Goal: Information Seeking & Learning: Check status

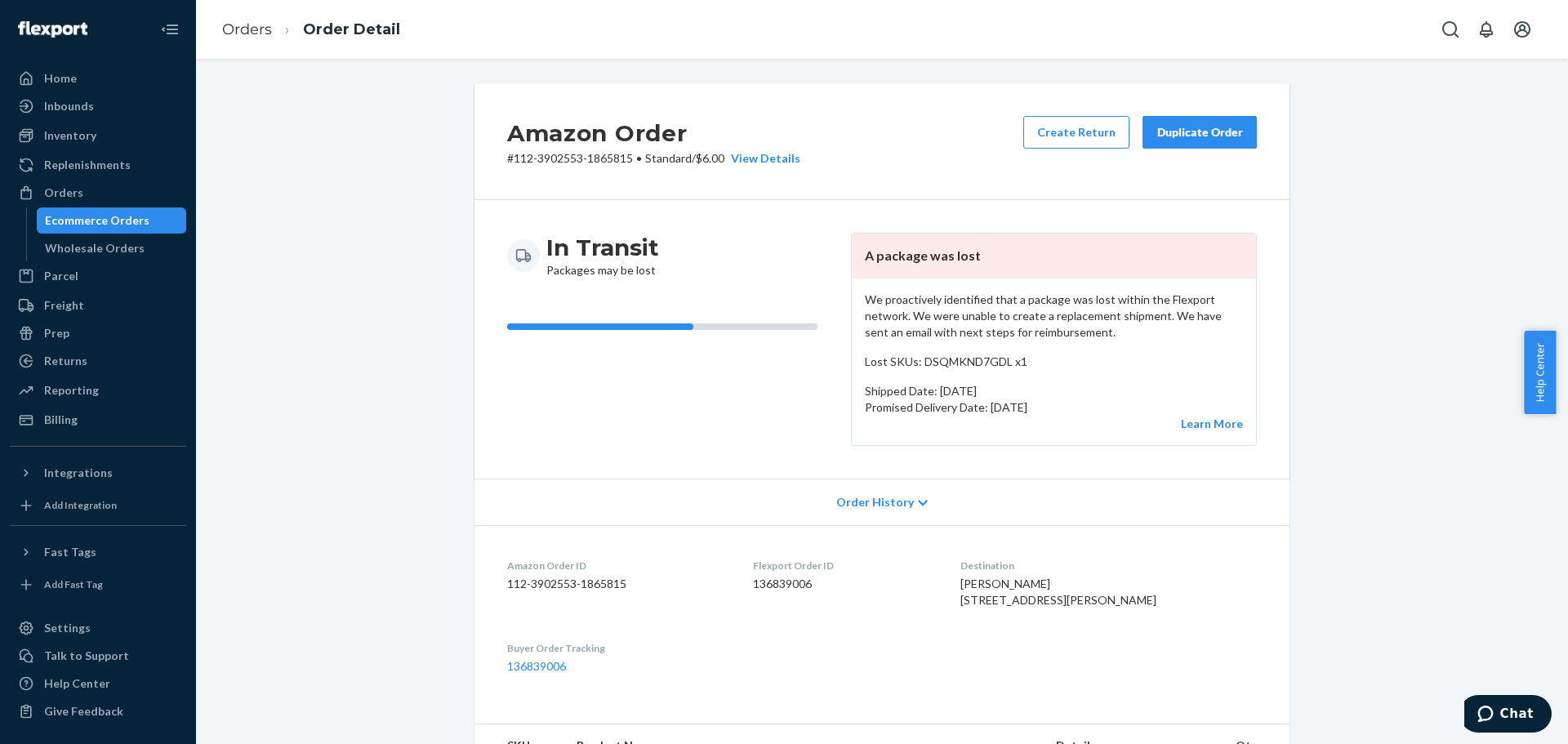
click at [145, 225] on div "Ecommerce Orders" at bounding box center [112, 220] width 147 height 23
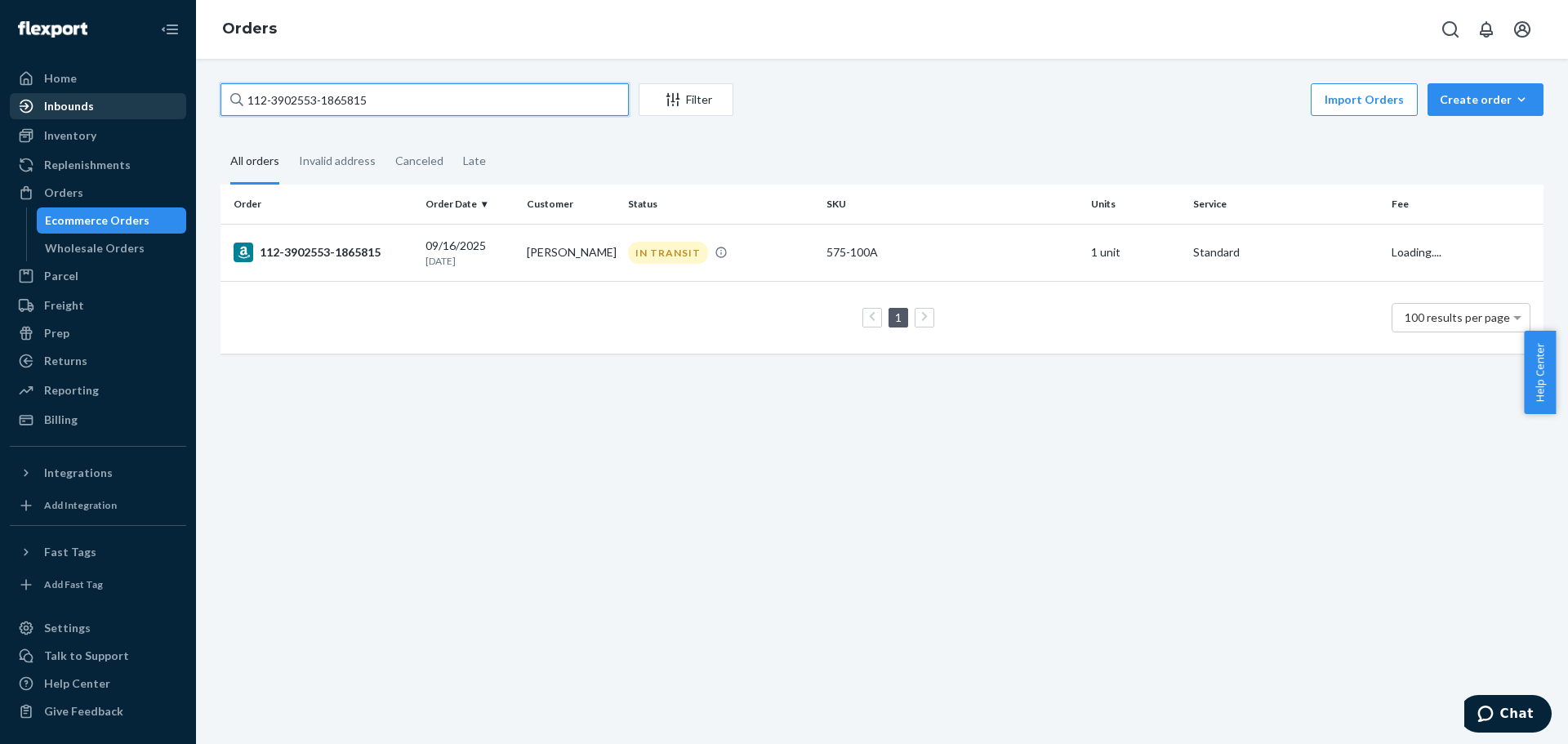
drag, startPoint x: 434, startPoint y: 106, endPoint x: 137, endPoint y: 116, distance: 297.2
click at [137, 116] on div "Home Inbounds Shipping Plans Problems Inventory Products Lot & Expiration Reple…" at bounding box center [784, 372] width 1568 height 744
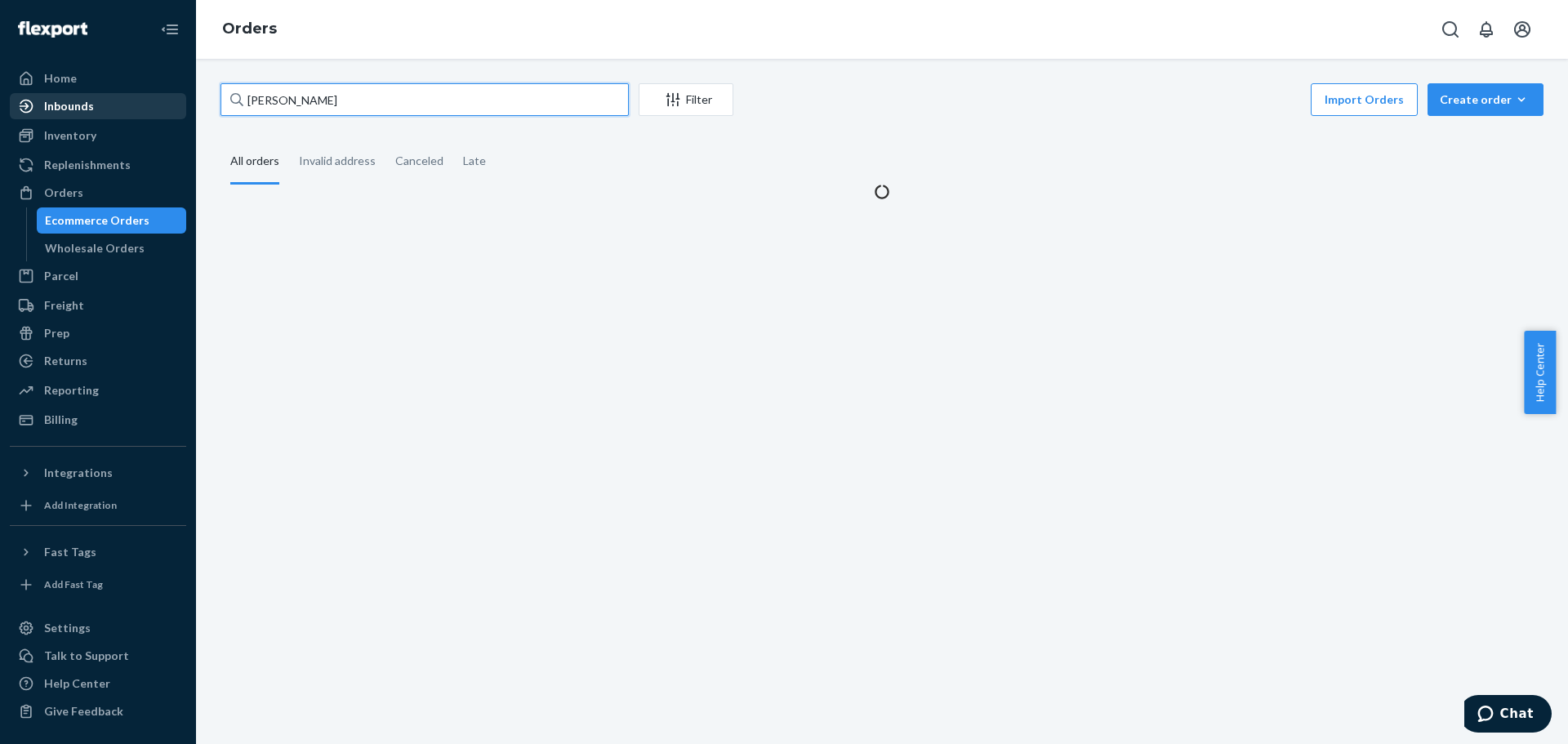
type input "[PERSON_NAME]"
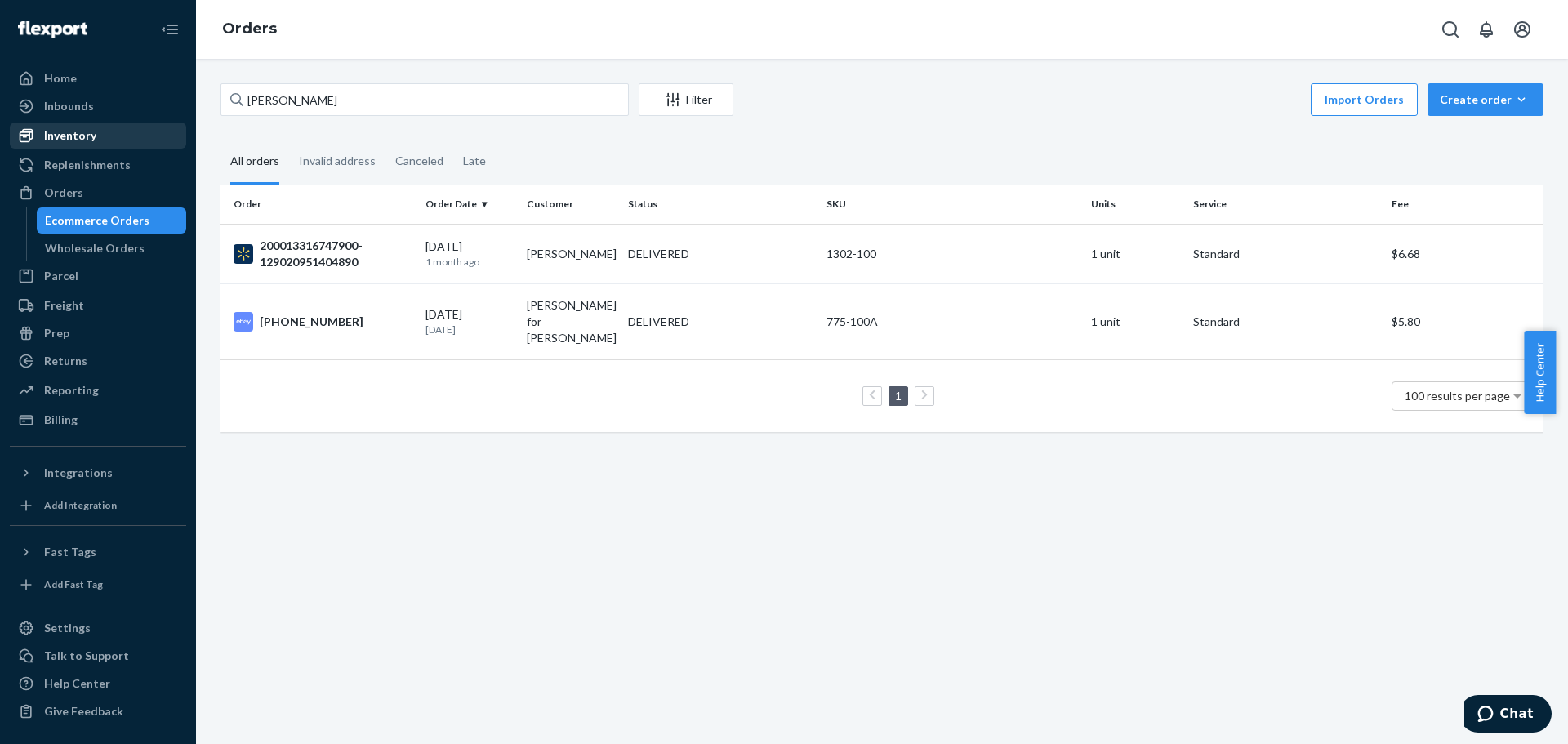
click at [87, 138] on div "Inventory" at bounding box center [69, 135] width 52 height 17
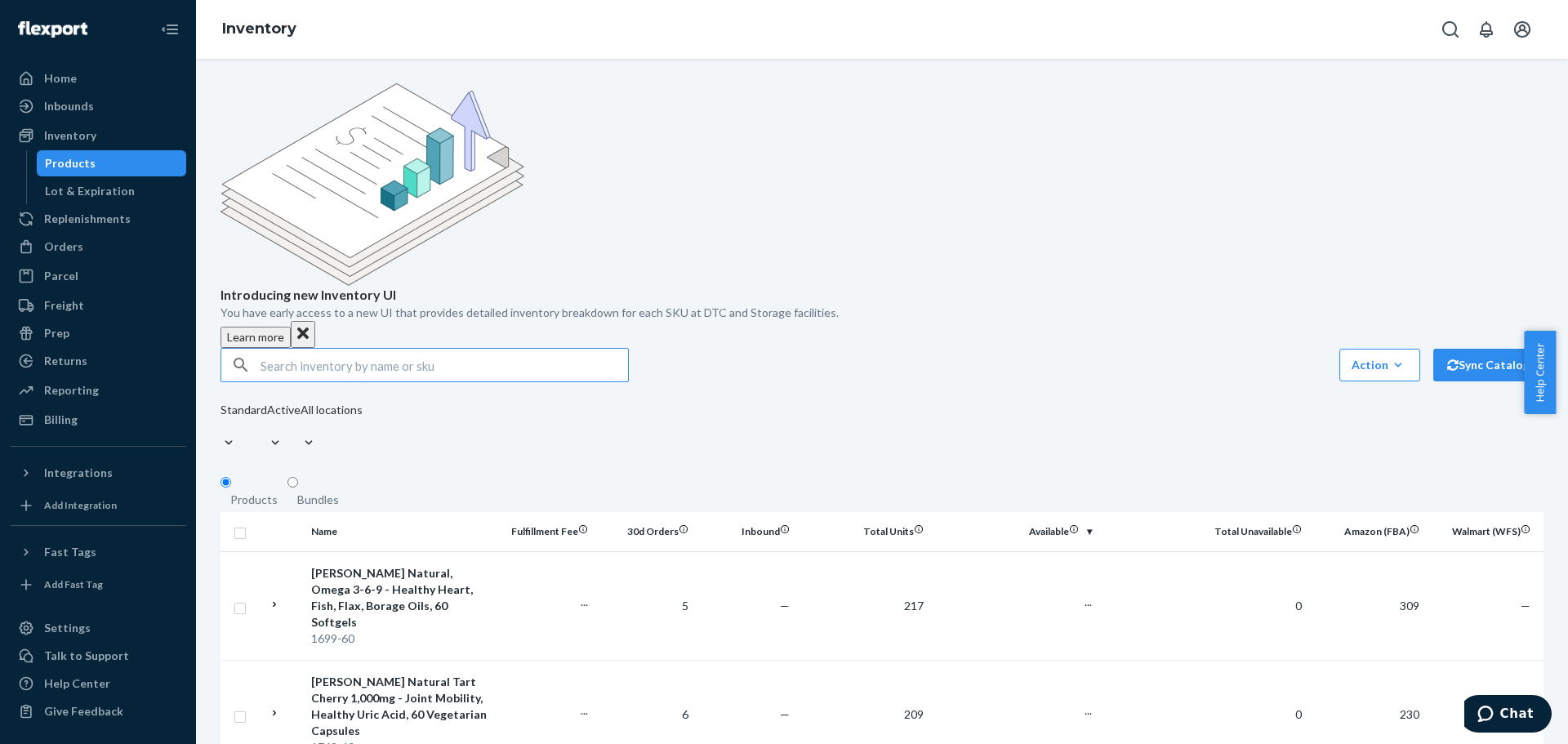
click at [318, 349] on input "text" at bounding box center [444, 366] width 367 height 33
type input "1547-60"
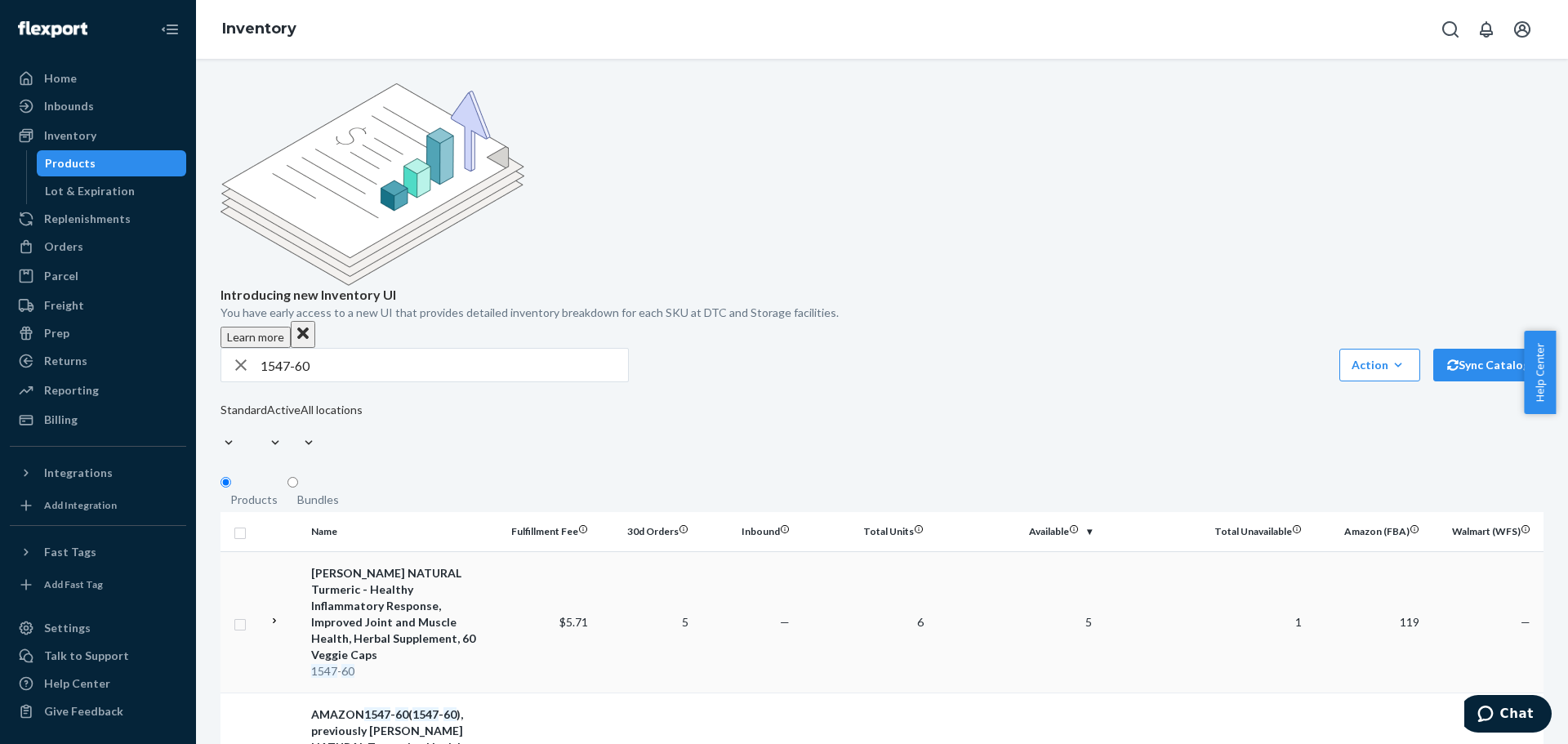
click at [418, 566] on div "[PERSON_NAME] NATURAL Turmeric - Healthy Inflammatory Response, Improved Joint …" at bounding box center [399, 614] width 176 height 98
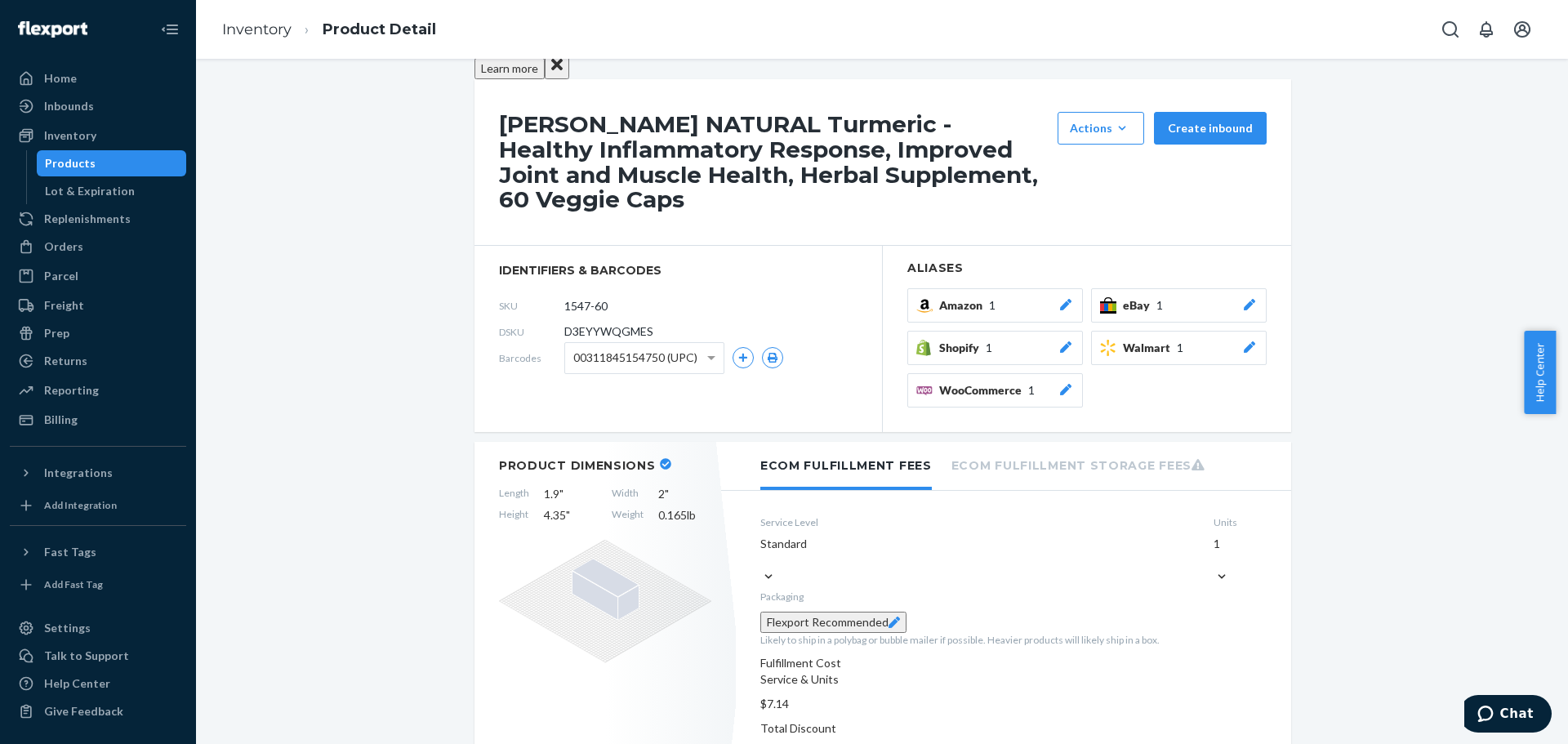
scroll to position [245, 0]
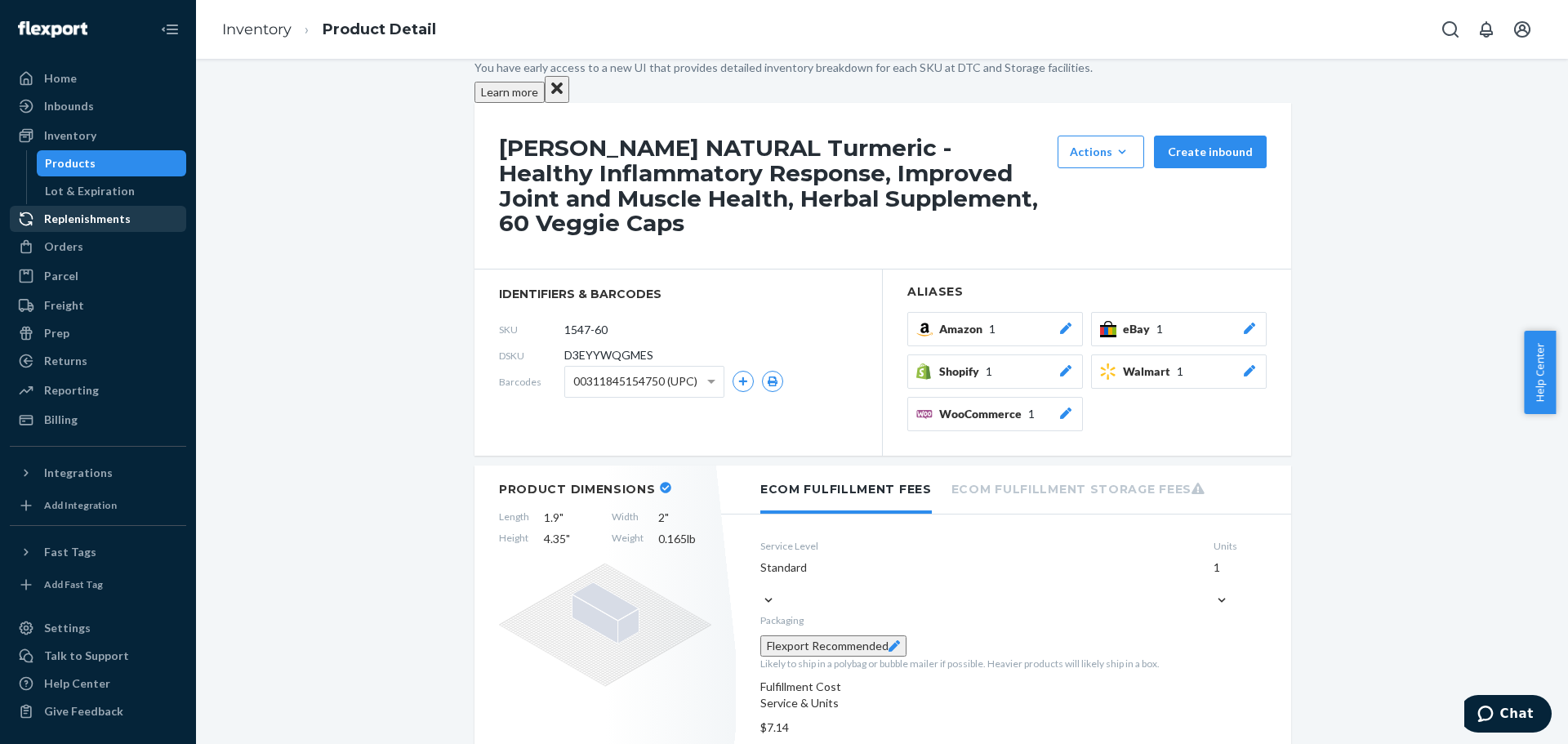
click at [80, 223] on div "Replenishments" at bounding box center [87, 219] width 87 height 17
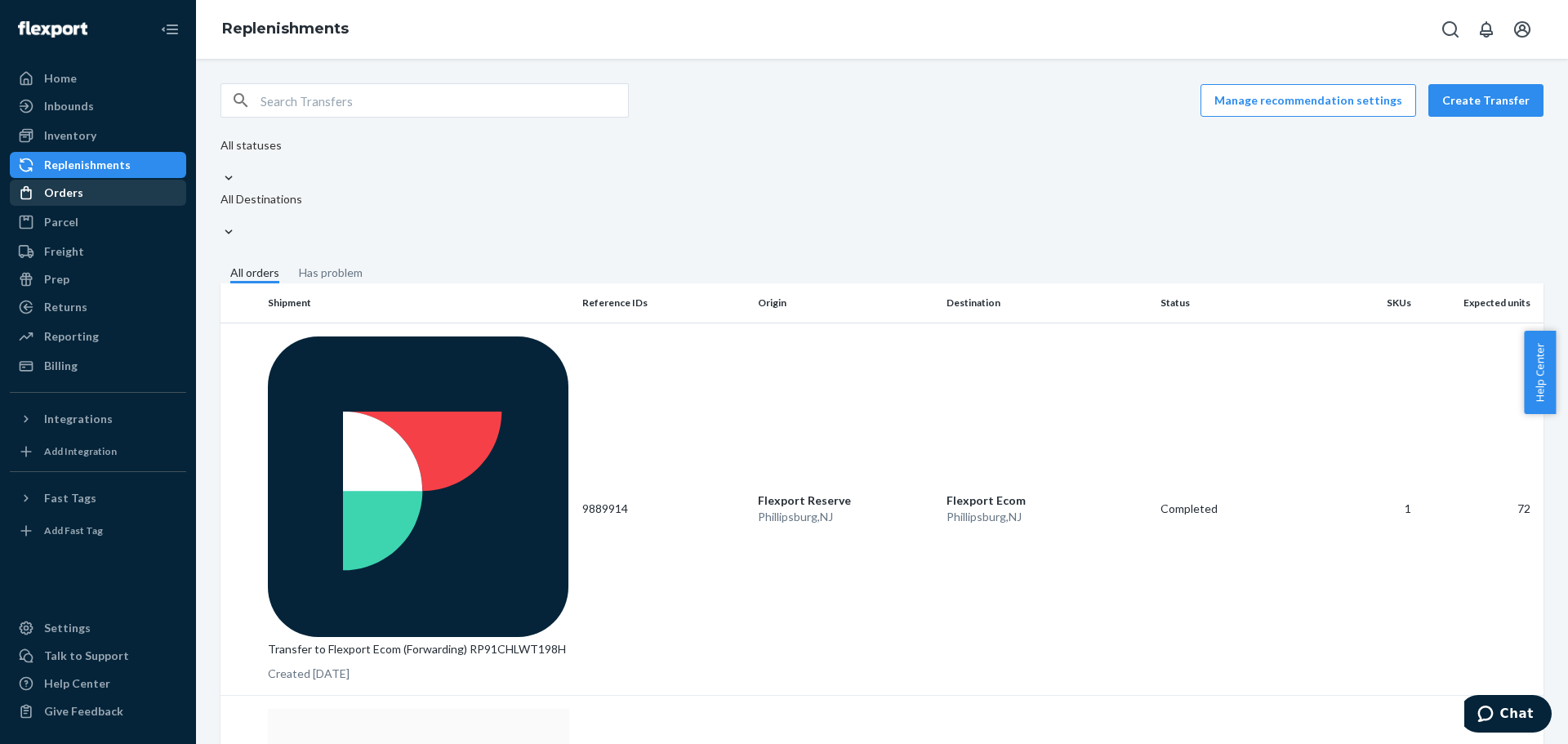
click at [61, 187] on div "Orders" at bounding box center [63, 193] width 39 height 17
